Goal: Transaction & Acquisition: Book appointment/travel/reservation

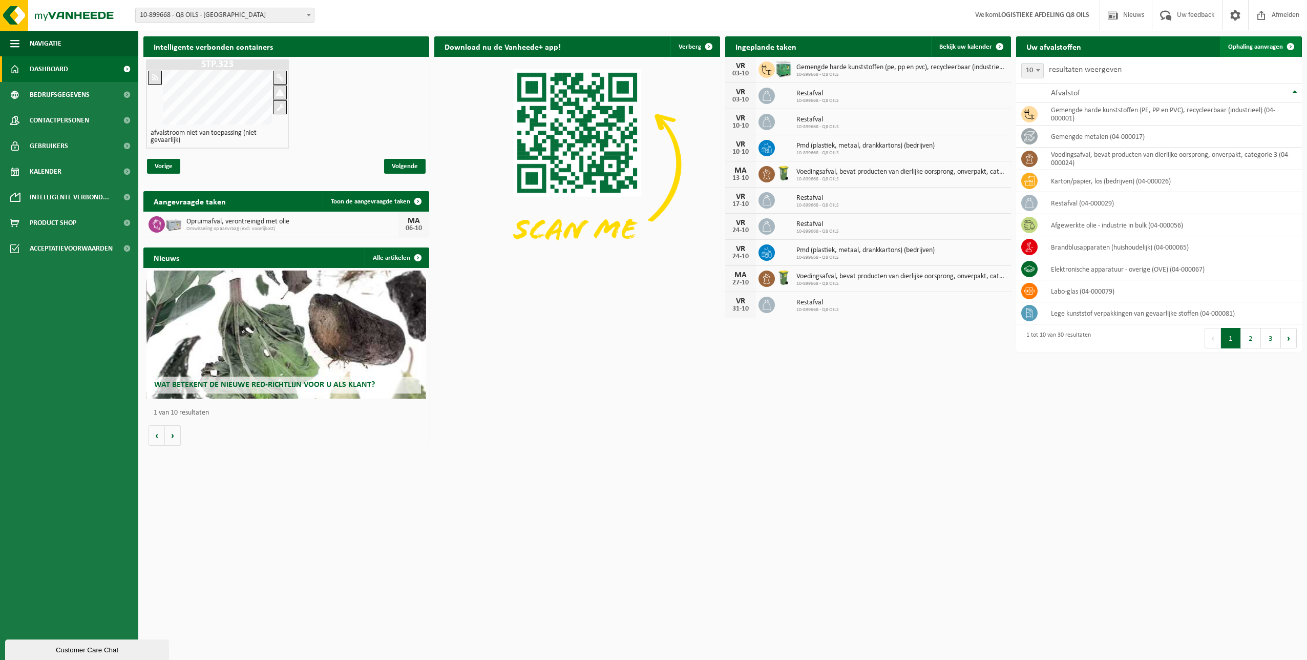
click at [1268, 46] on span "Ophaling aanvragen" at bounding box center [1255, 47] width 55 height 7
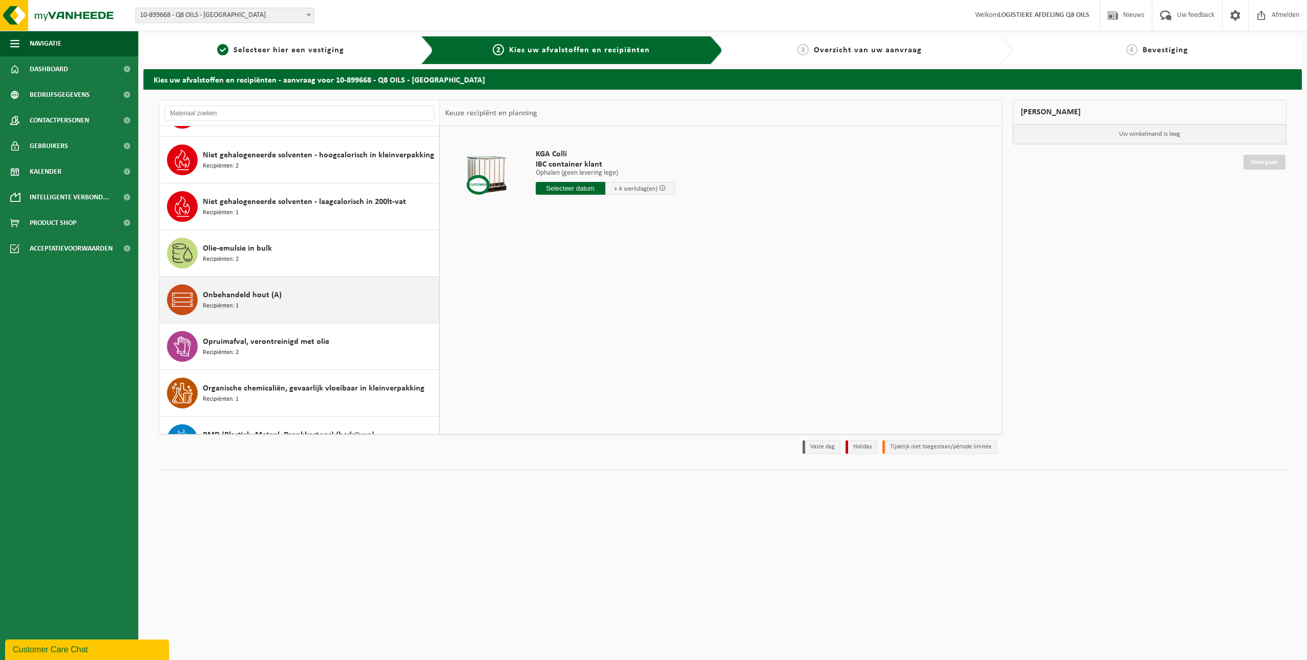
click at [258, 307] on div "Onbehandeld hout (A) Recipiënten: 1" at bounding box center [320, 299] width 234 height 31
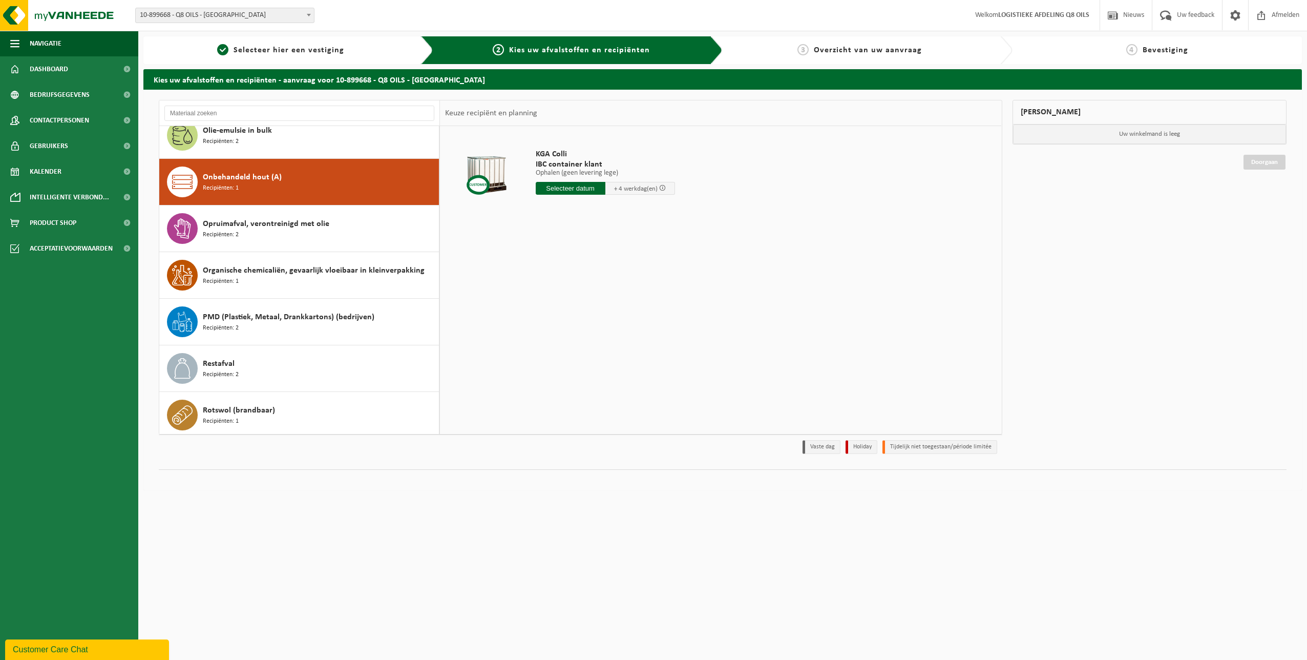
scroll to position [792, 0]
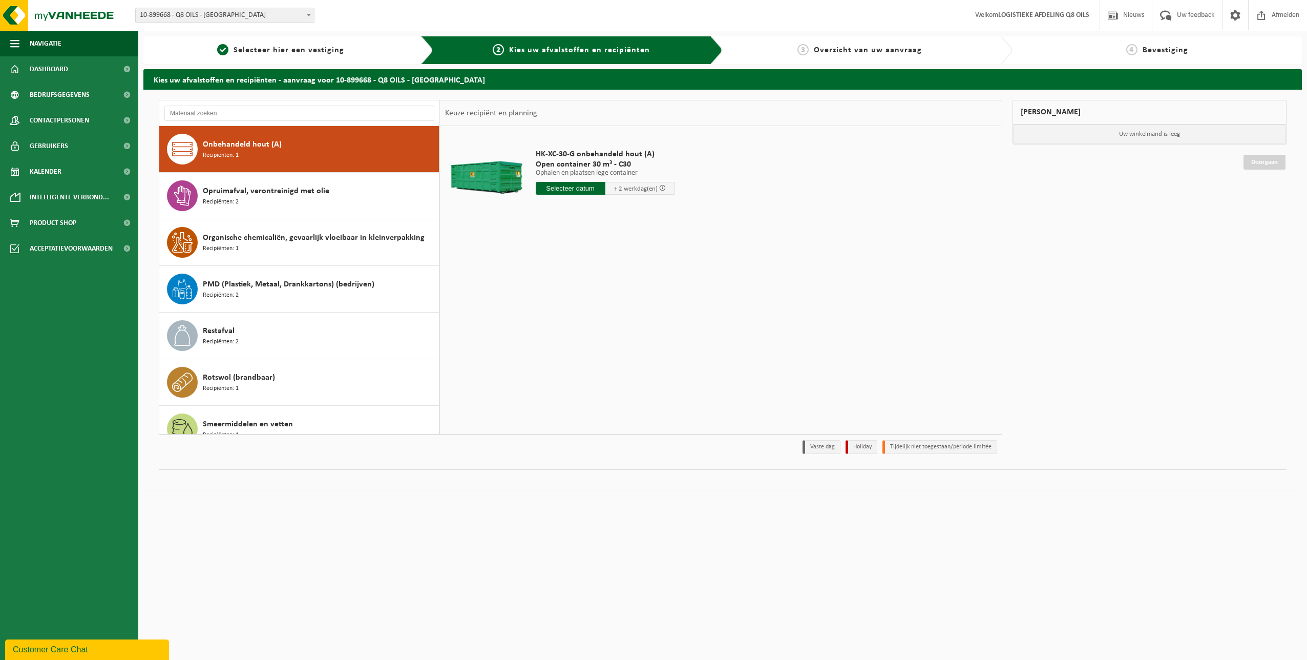
click at [562, 192] on input "text" at bounding box center [571, 188] width 70 height 13
click at [547, 264] on div "6" at bounding box center [545, 263] width 18 height 16
type input "Van 2025-10-06"
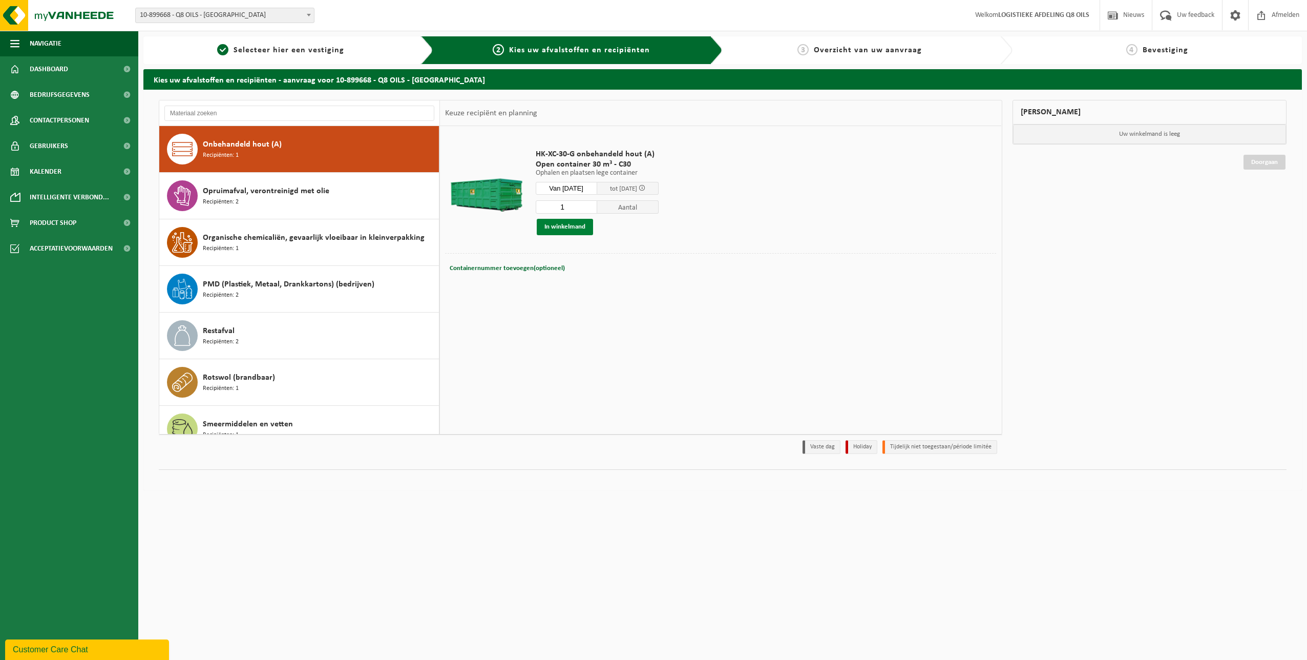
click at [556, 225] on button "In winkelmand" at bounding box center [565, 227] width 56 height 16
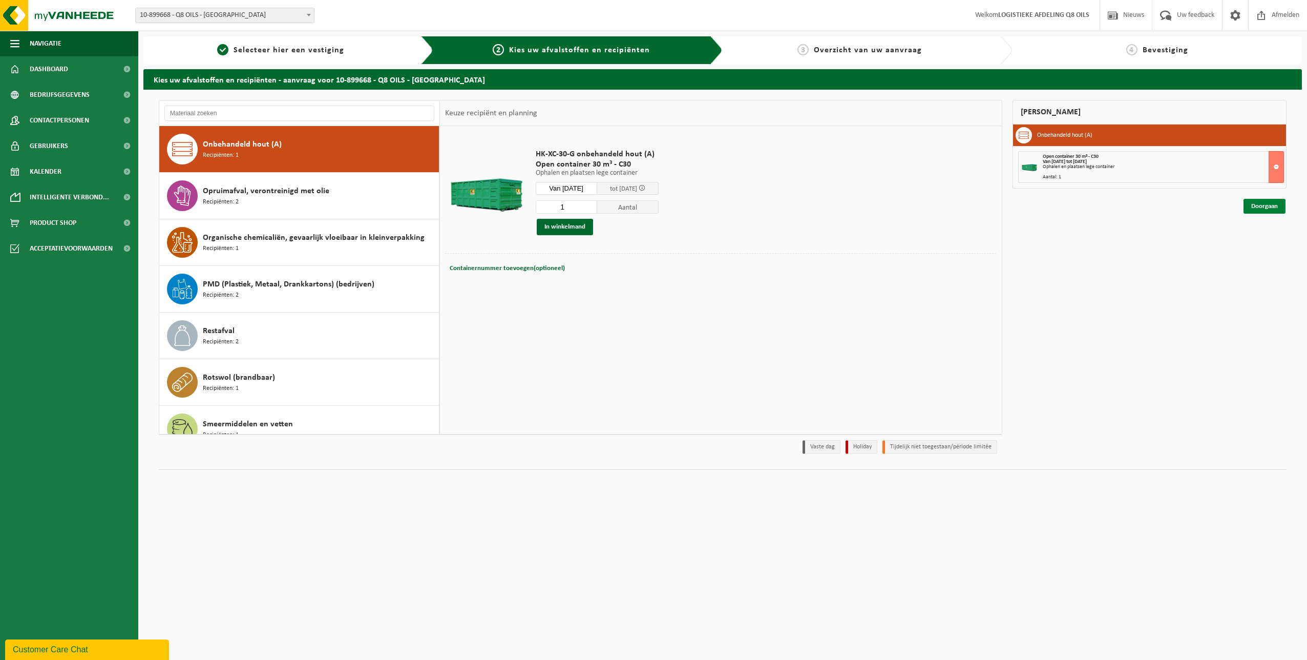
click at [1250, 207] on link "Doorgaan" at bounding box center [1265, 206] width 42 height 15
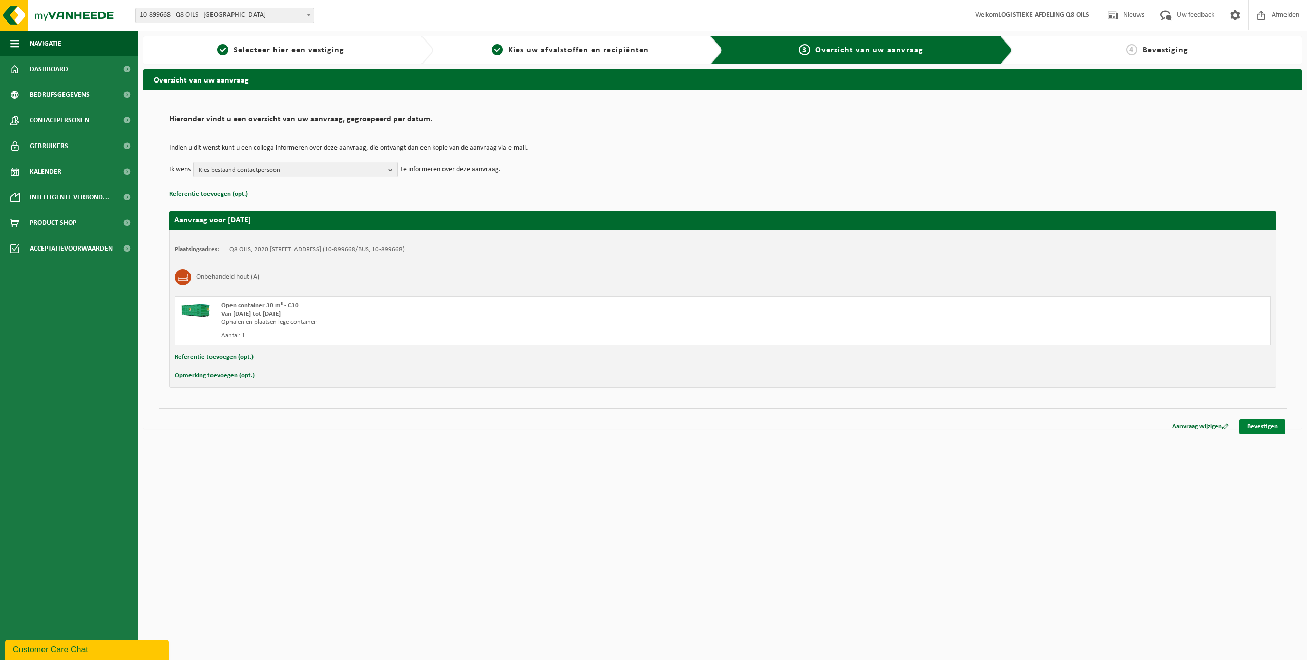
click at [1262, 427] on link "Bevestigen" at bounding box center [1263, 426] width 46 height 15
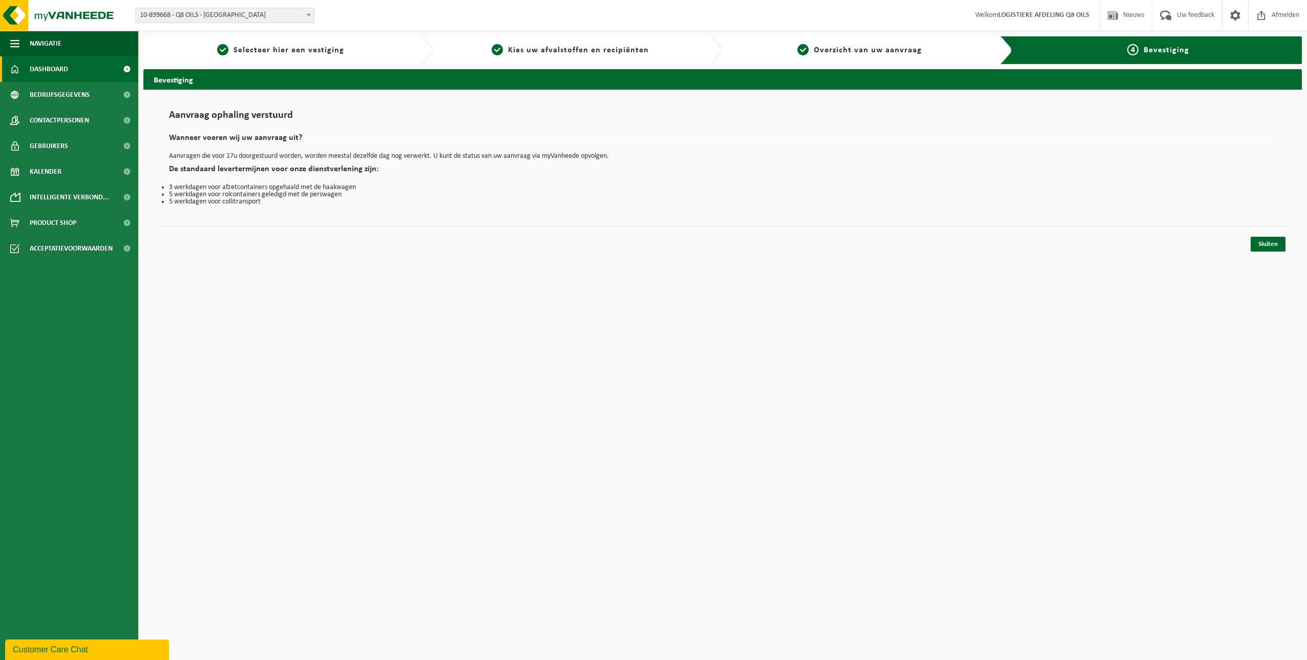
click at [58, 71] on span "Dashboard" at bounding box center [49, 69] width 38 height 26
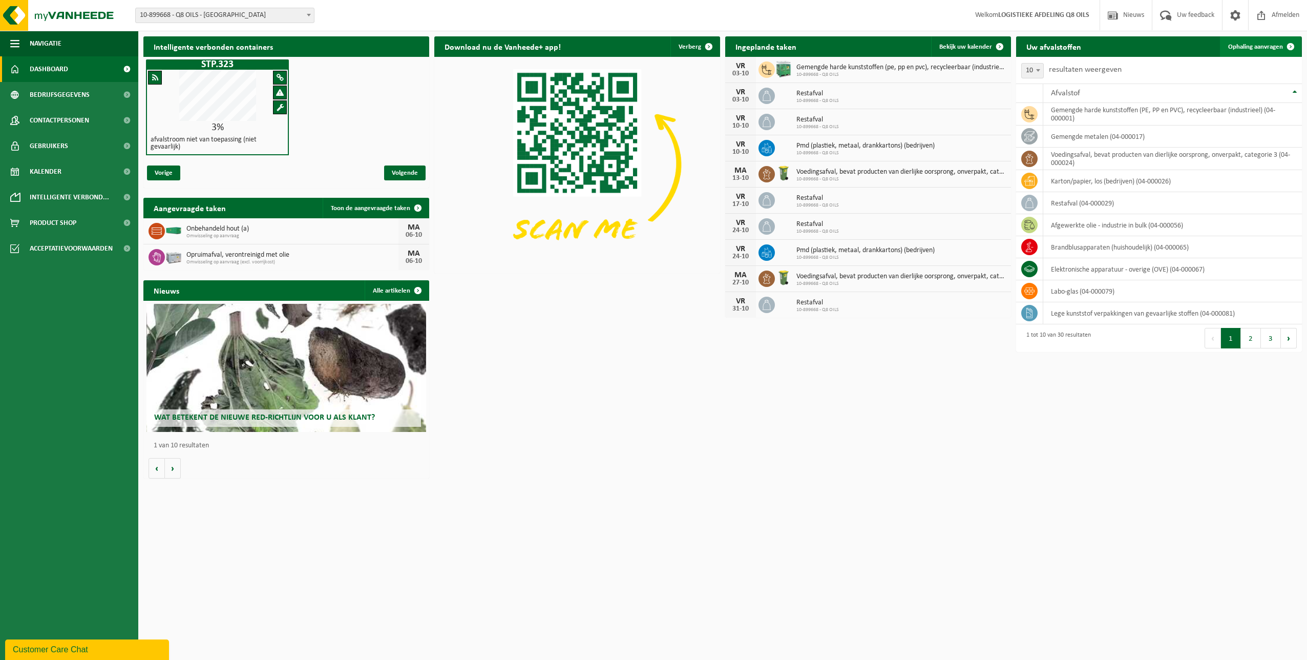
click at [1246, 47] on span "Ophaling aanvragen" at bounding box center [1255, 47] width 55 height 7
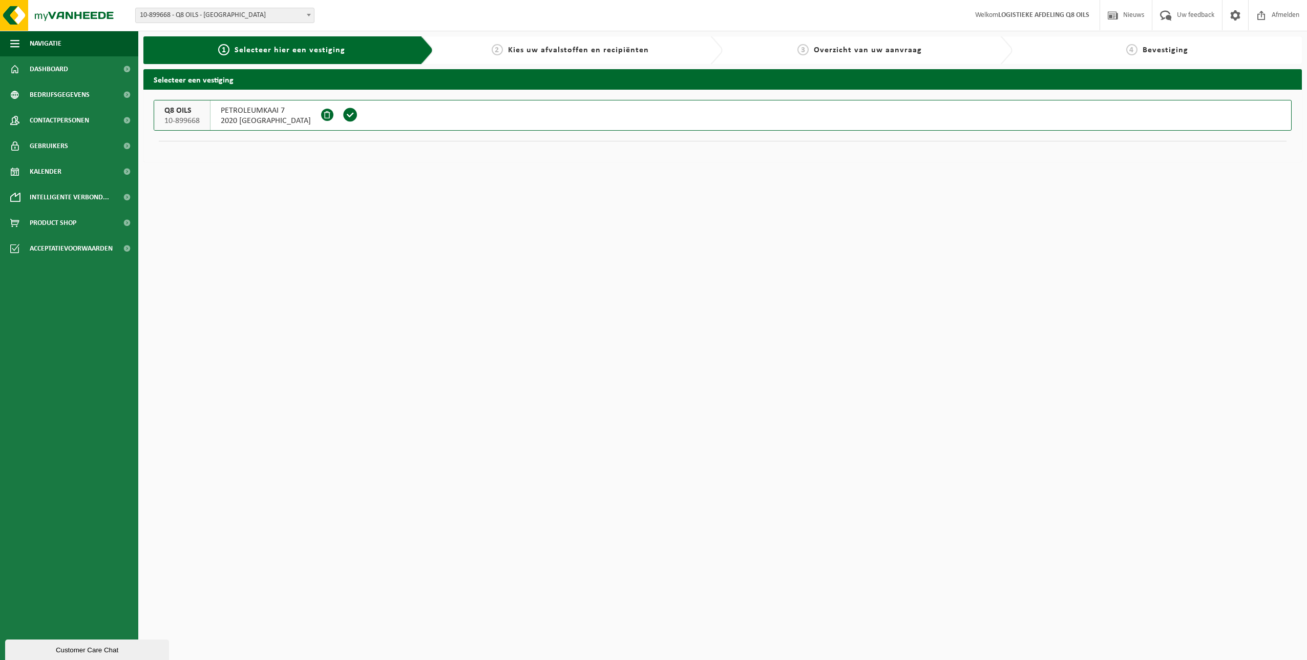
click at [256, 113] on span "PETROLEUMKAAI 7" at bounding box center [266, 111] width 90 height 10
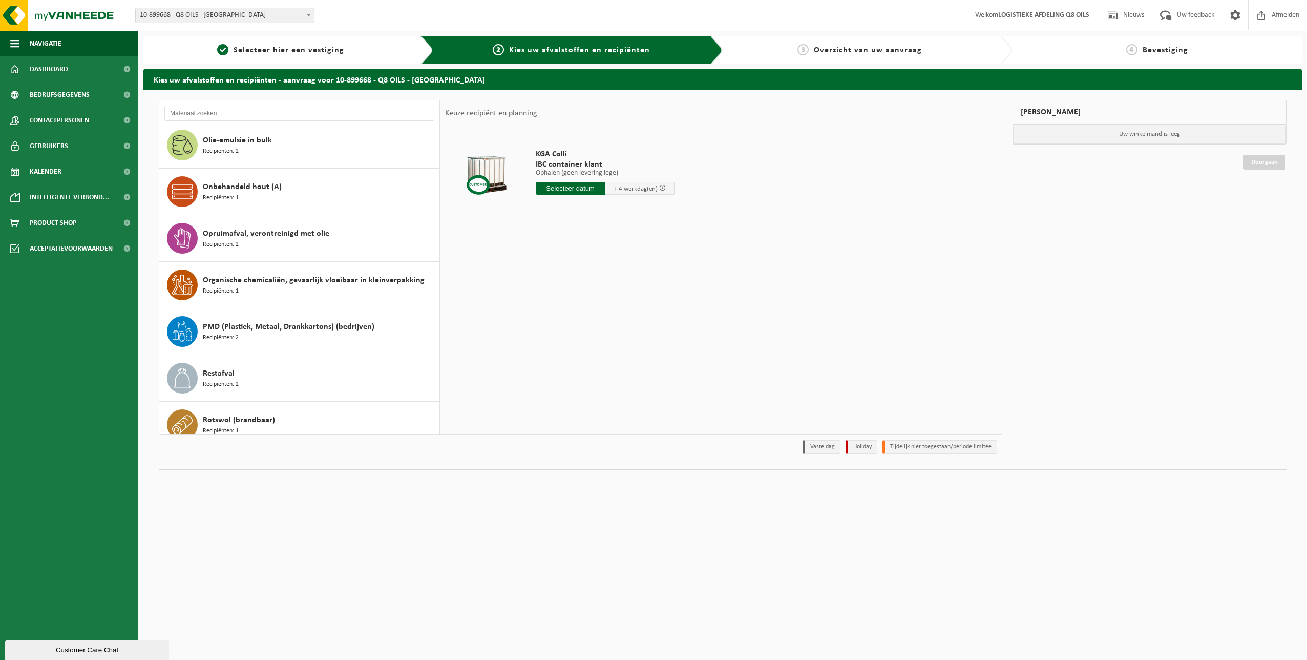
scroll to position [752, 0]
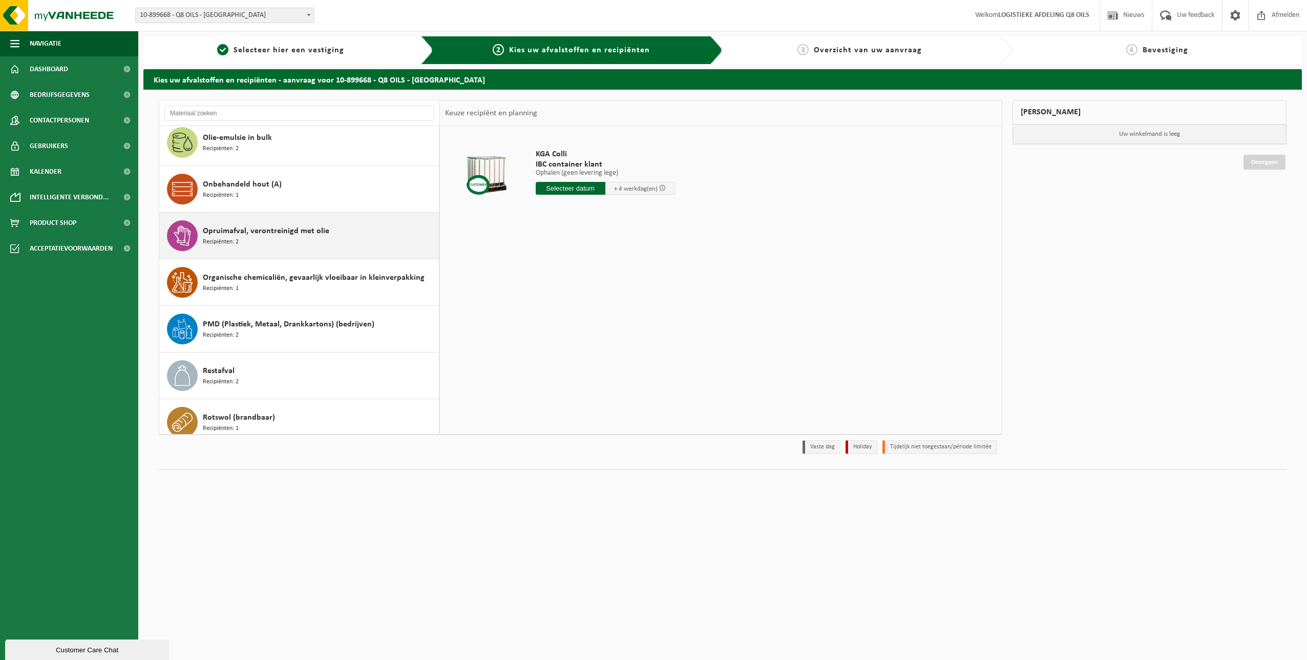
click at [331, 235] on div "Opruimafval, verontreinigd met olie Recipiënten: 2" at bounding box center [320, 235] width 234 height 31
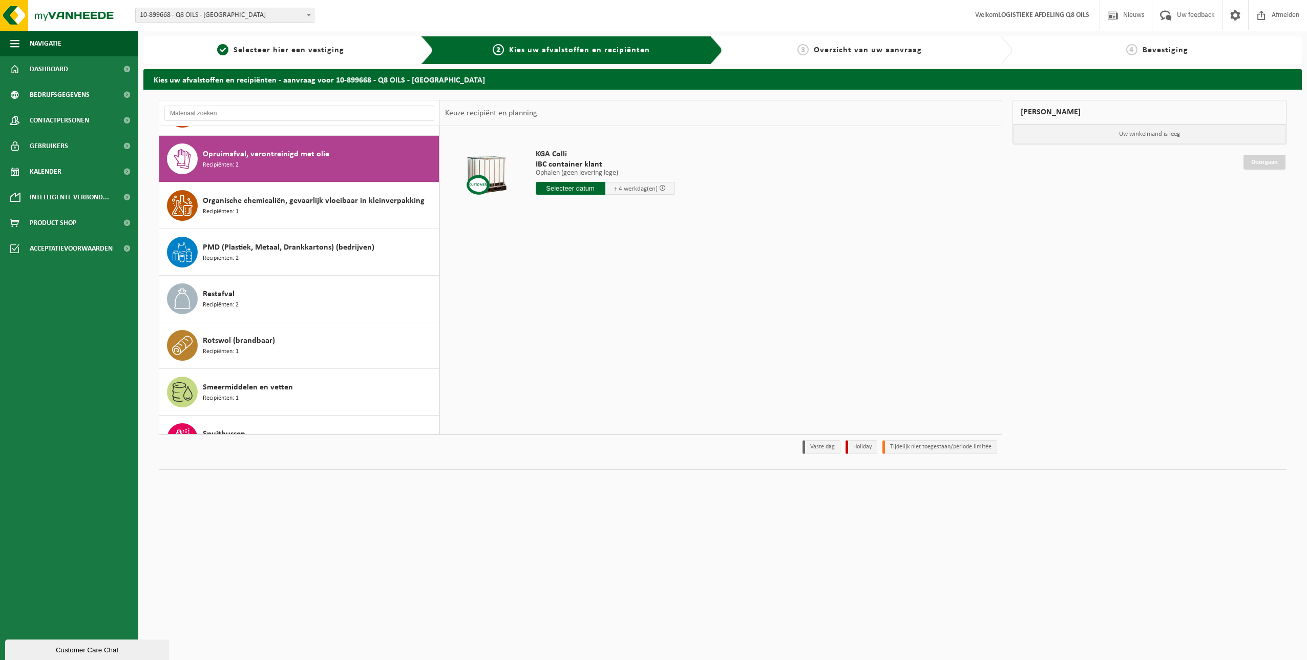
scroll to position [839, 0]
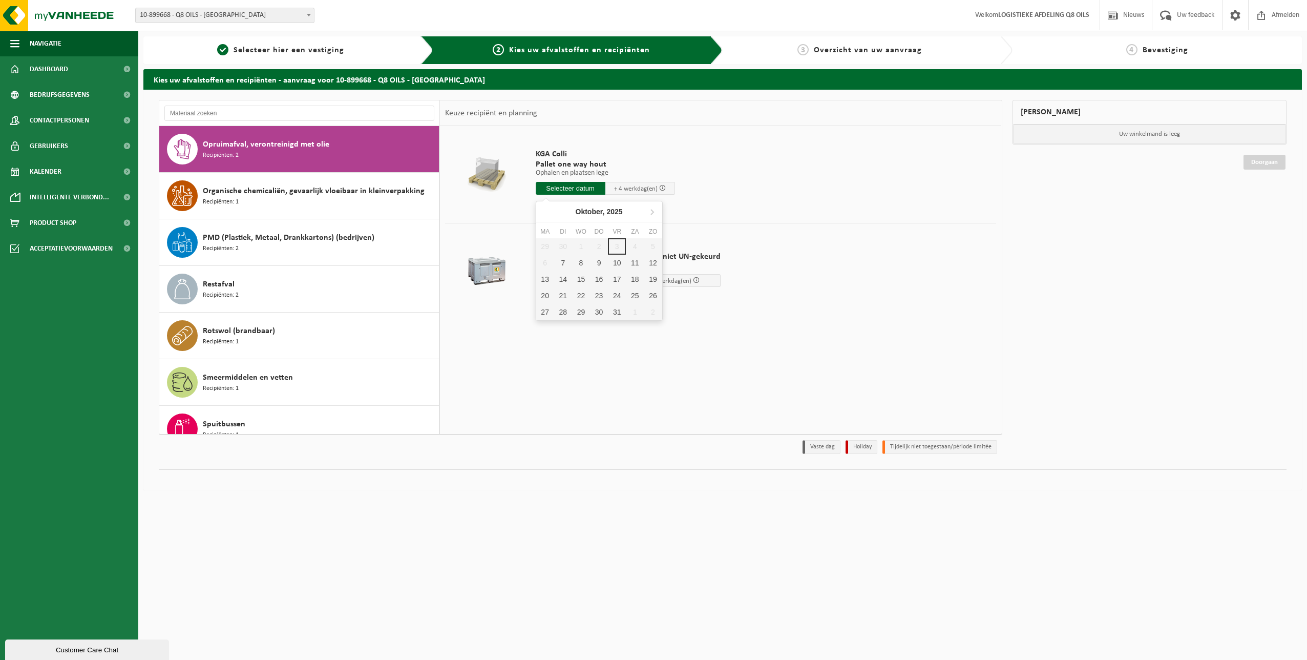
click at [574, 186] on input "text" at bounding box center [571, 188] width 70 height 13
click at [564, 260] on div "7" at bounding box center [563, 263] width 18 height 16
type input "Van [DATE]"
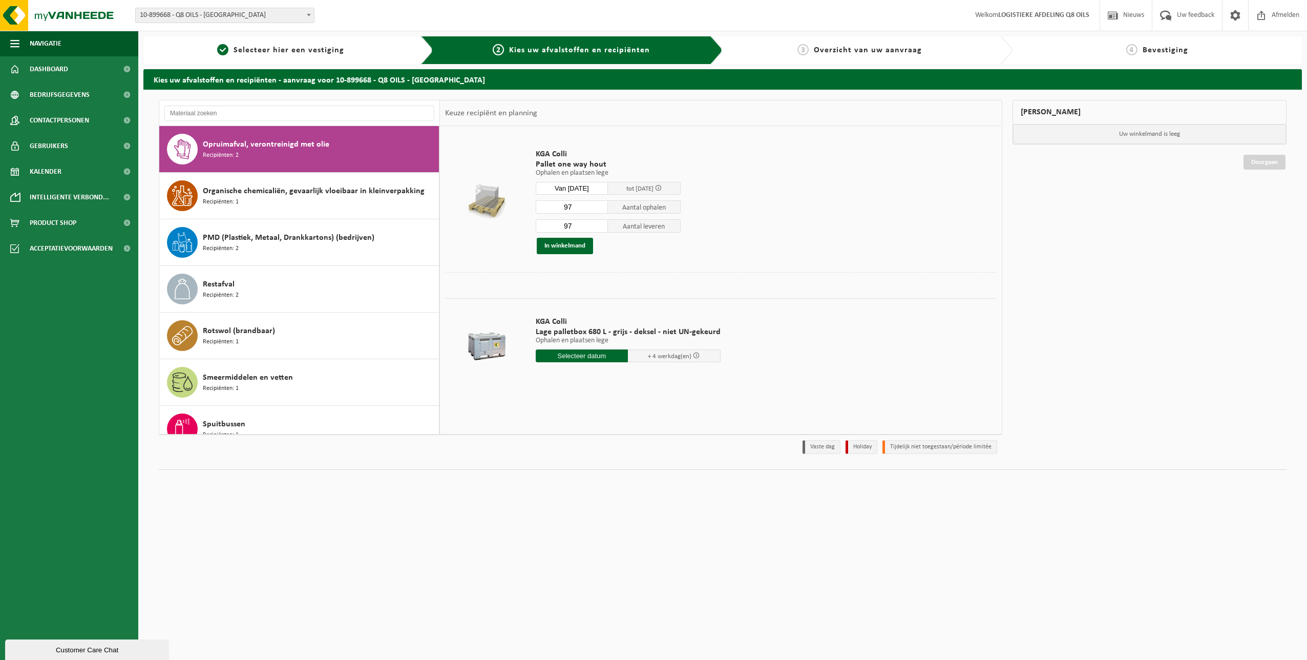
drag, startPoint x: 591, startPoint y: 206, endPoint x: 549, endPoint y: 206, distance: 41.5
click at [549, 206] on input "97" at bounding box center [572, 206] width 73 height 13
type input "33"
drag, startPoint x: 568, startPoint y: 224, endPoint x: 549, endPoint y: 226, distance: 19.0
click at [549, 226] on input "97" at bounding box center [572, 225] width 73 height 13
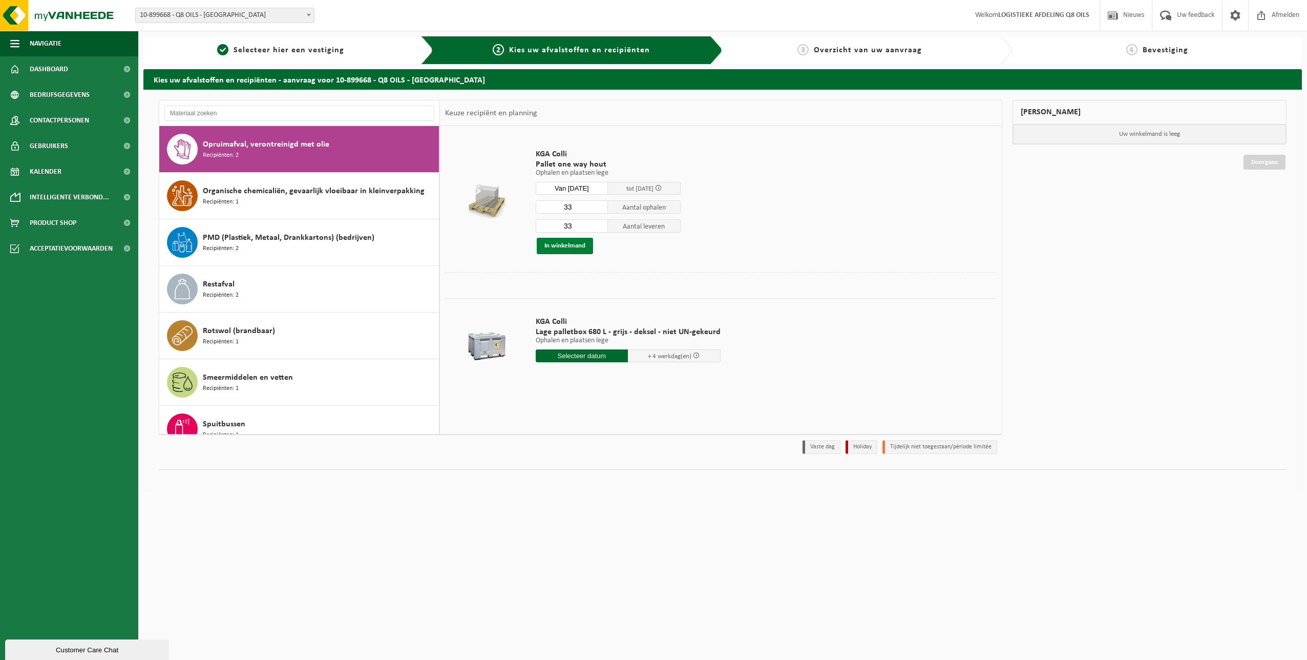
type input "33"
click at [563, 245] on button "In winkelmand" at bounding box center [565, 246] width 56 height 16
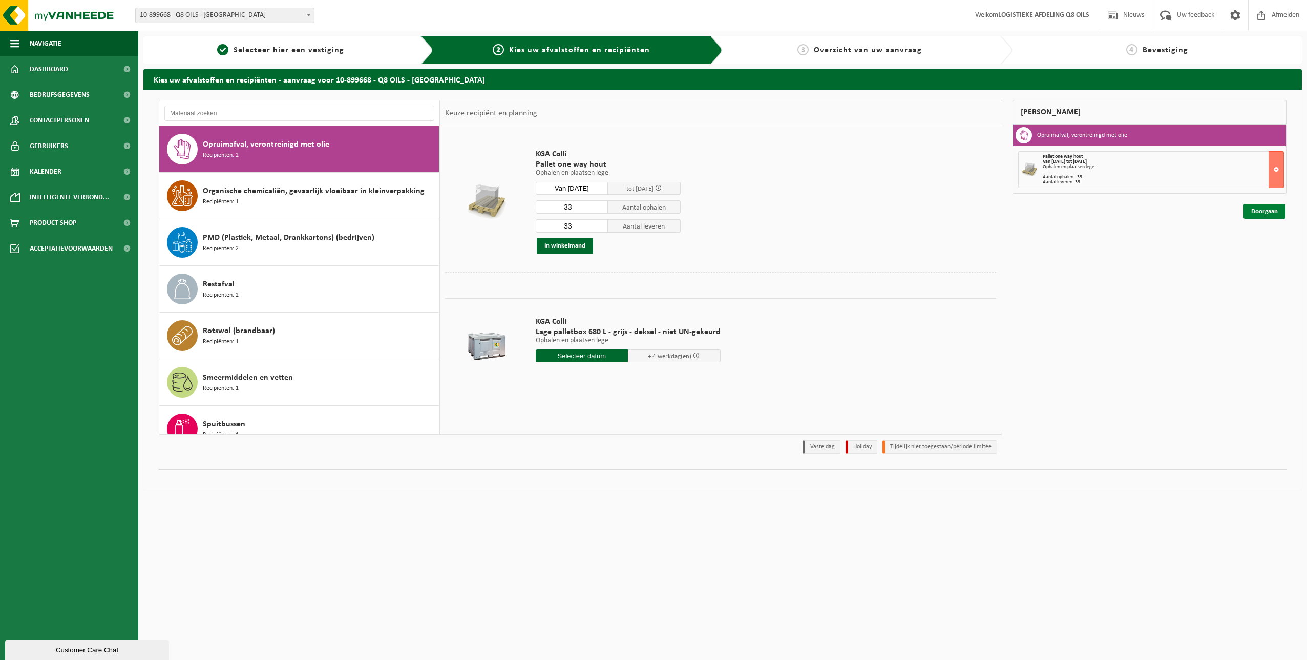
click at [1261, 211] on link "Doorgaan" at bounding box center [1265, 211] width 42 height 15
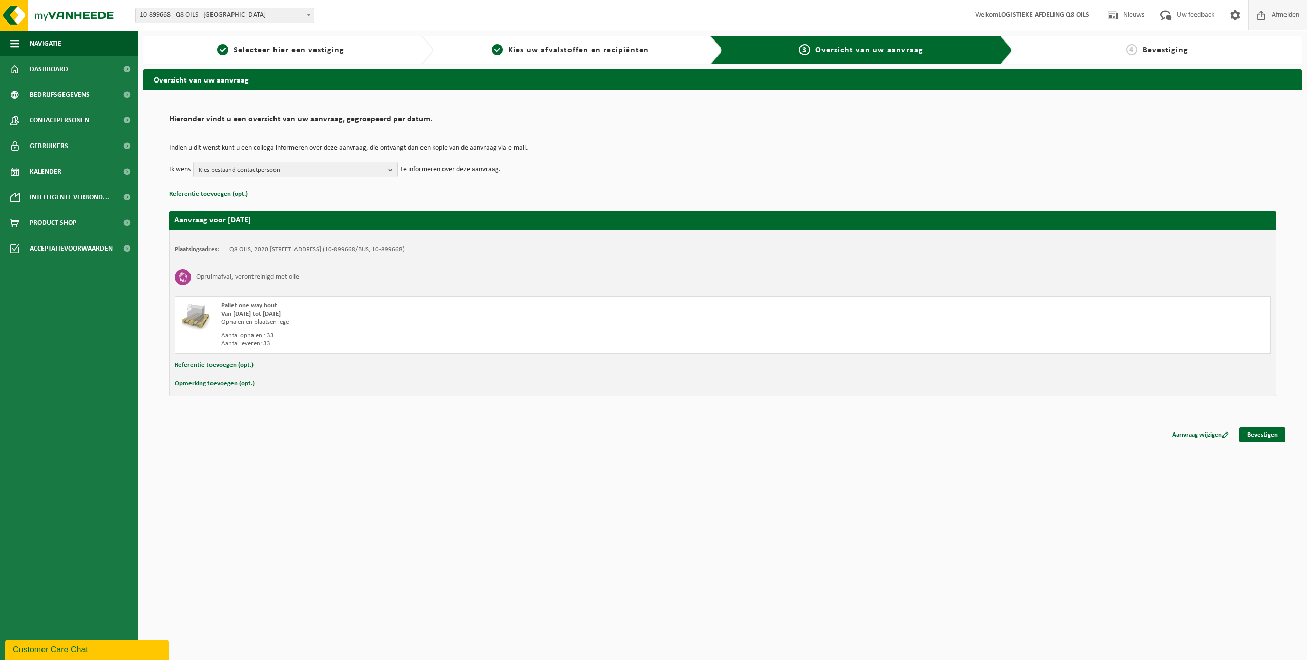
click at [1290, 15] on span "Afmelden" at bounding box center [1285, 15] width 33 height 30
